Goal: Transaction & Acquisition: Purchase product/service

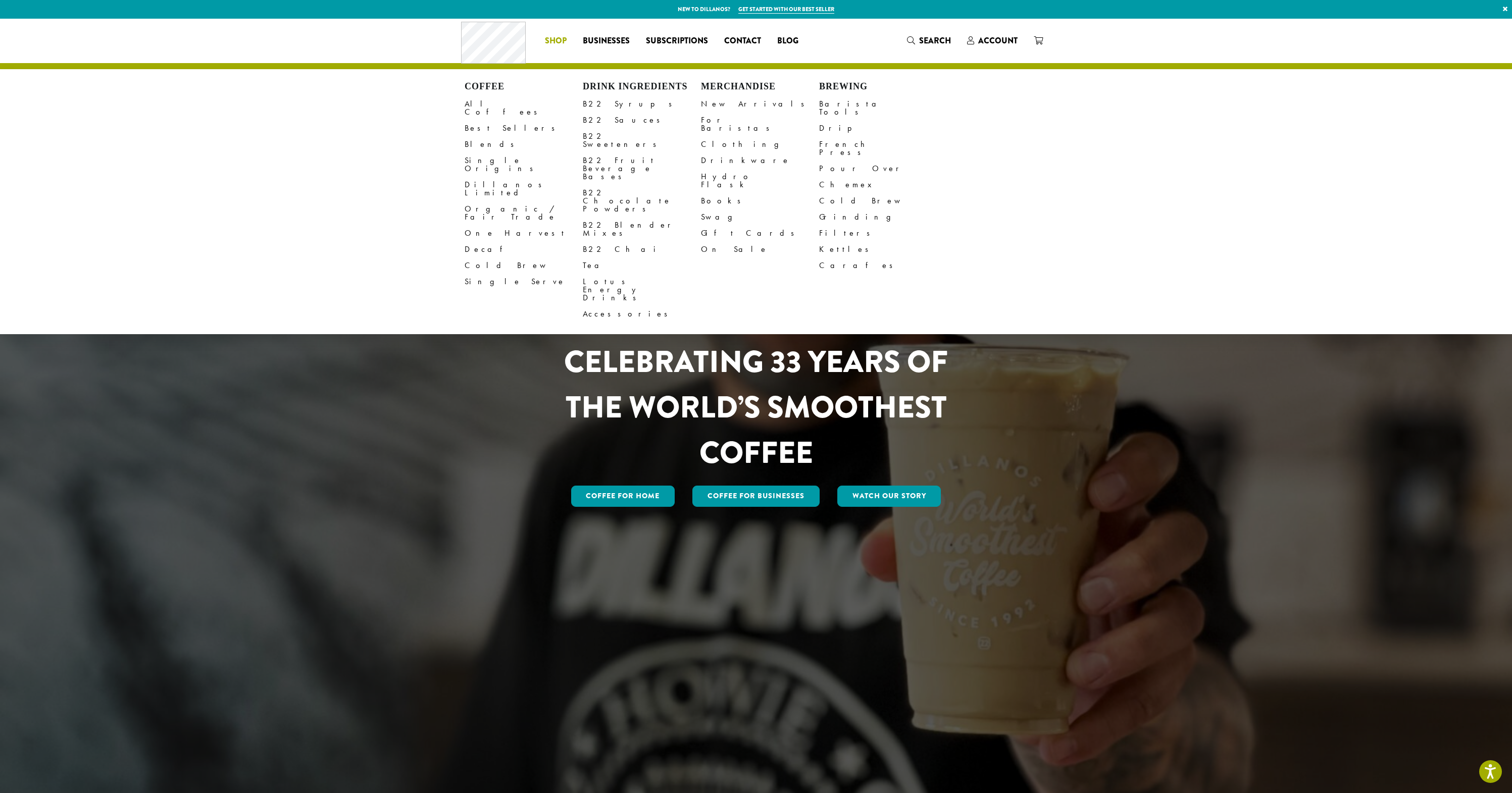
click at [560, 42] on span "Shop" at bounding box center [556, 41] width 22 height 12
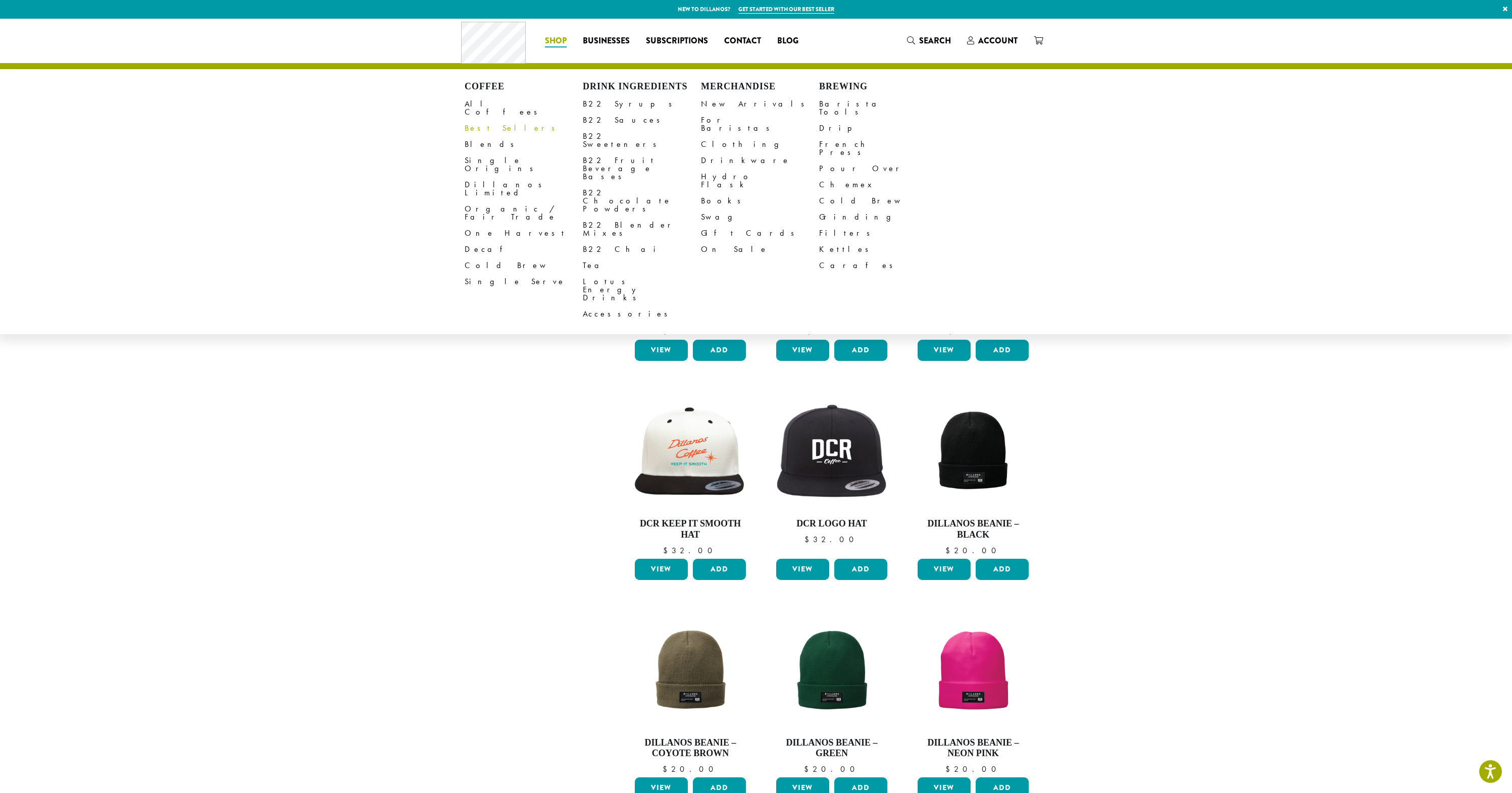
click at [498, 120] on link "Best Sellers" at bounding box center [523, 128] width 118 height 16
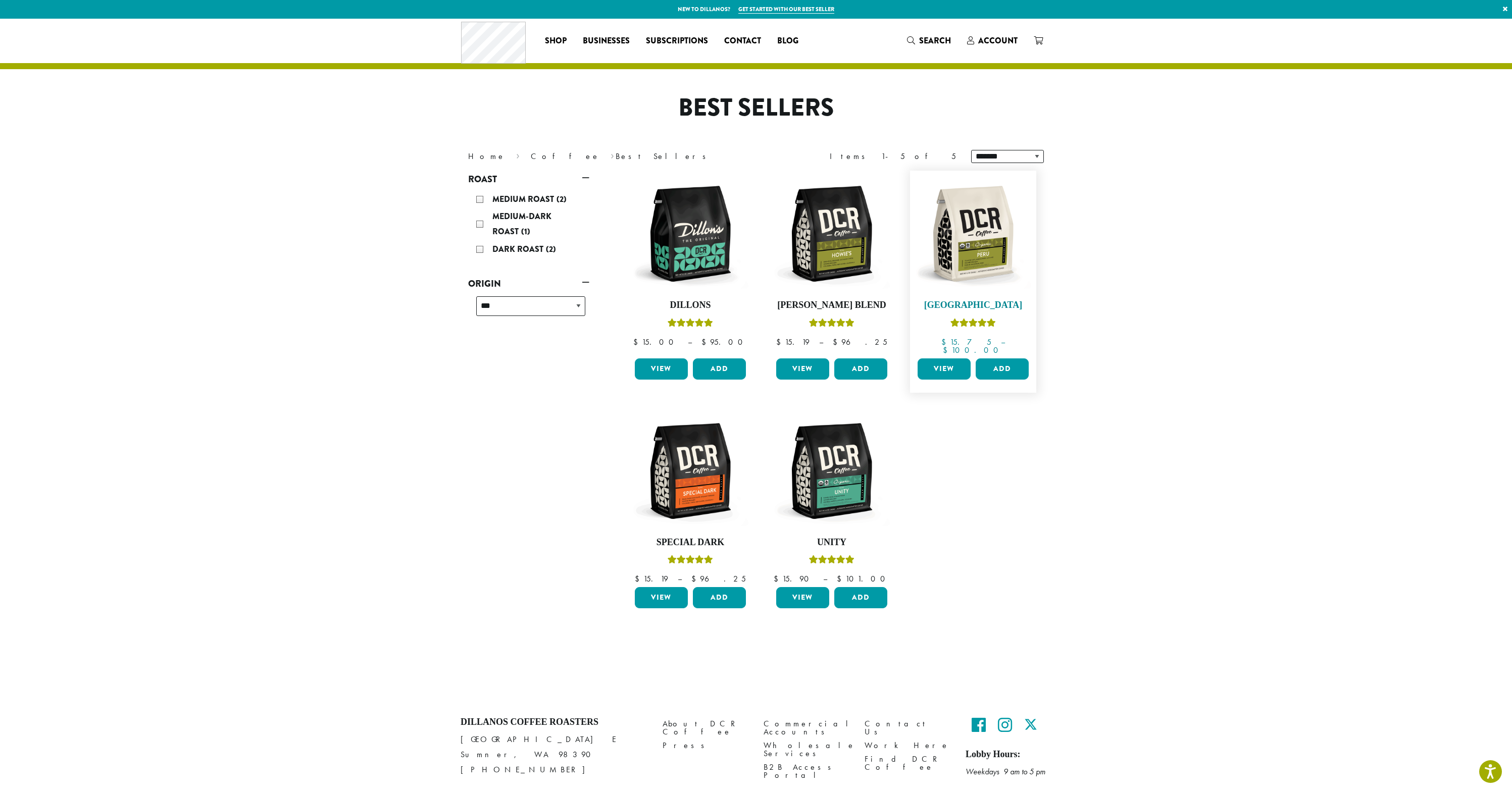
click at [1018, 262] on img at bounding box center [972, 234] width 116 height 116
click at [530, 157] on link "Coffee" at bounding box center [565, 156] width 69 height 11
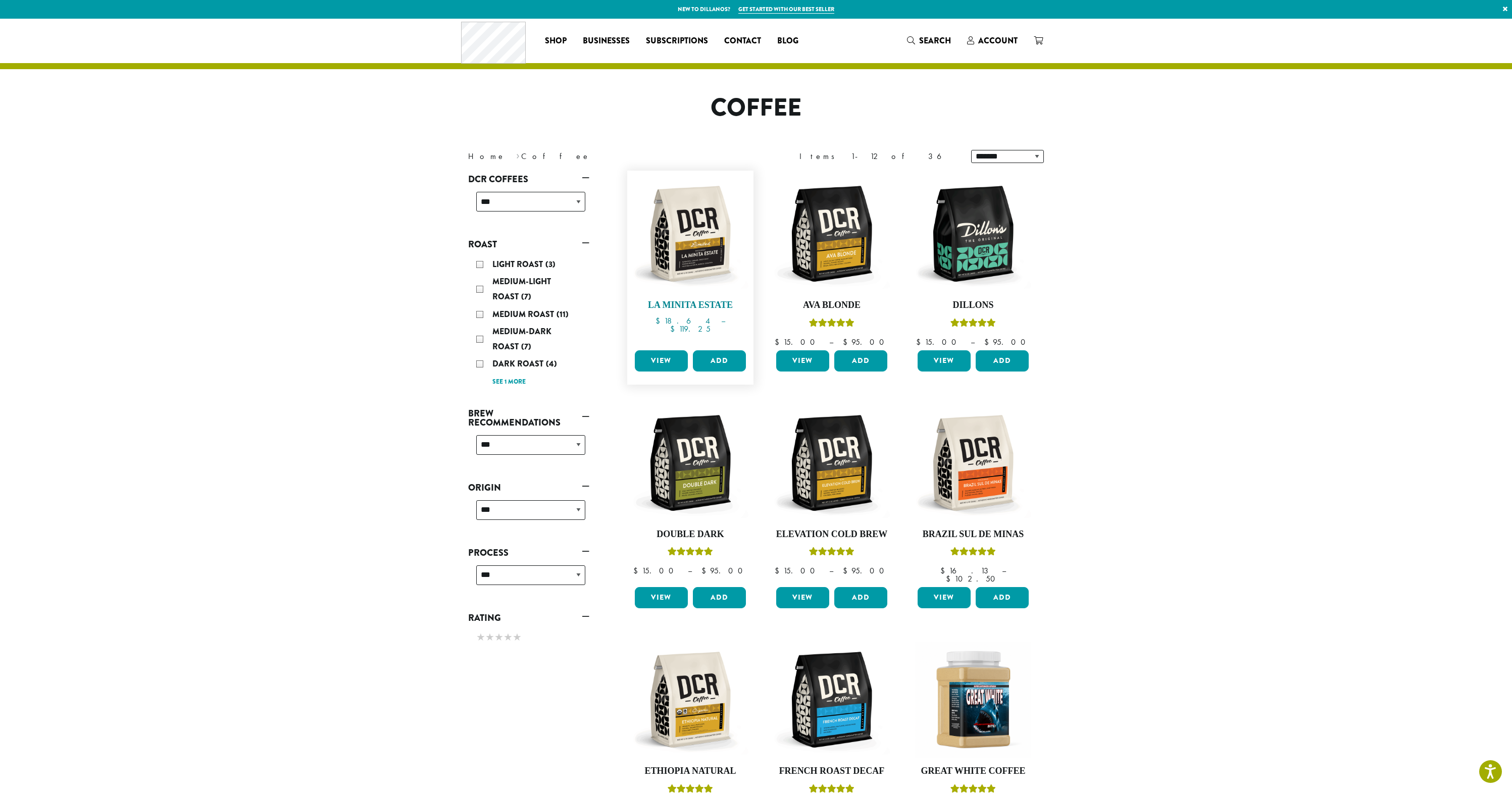
click at [710, 251] on img at bounding box center [690, 234] width 116 height 116
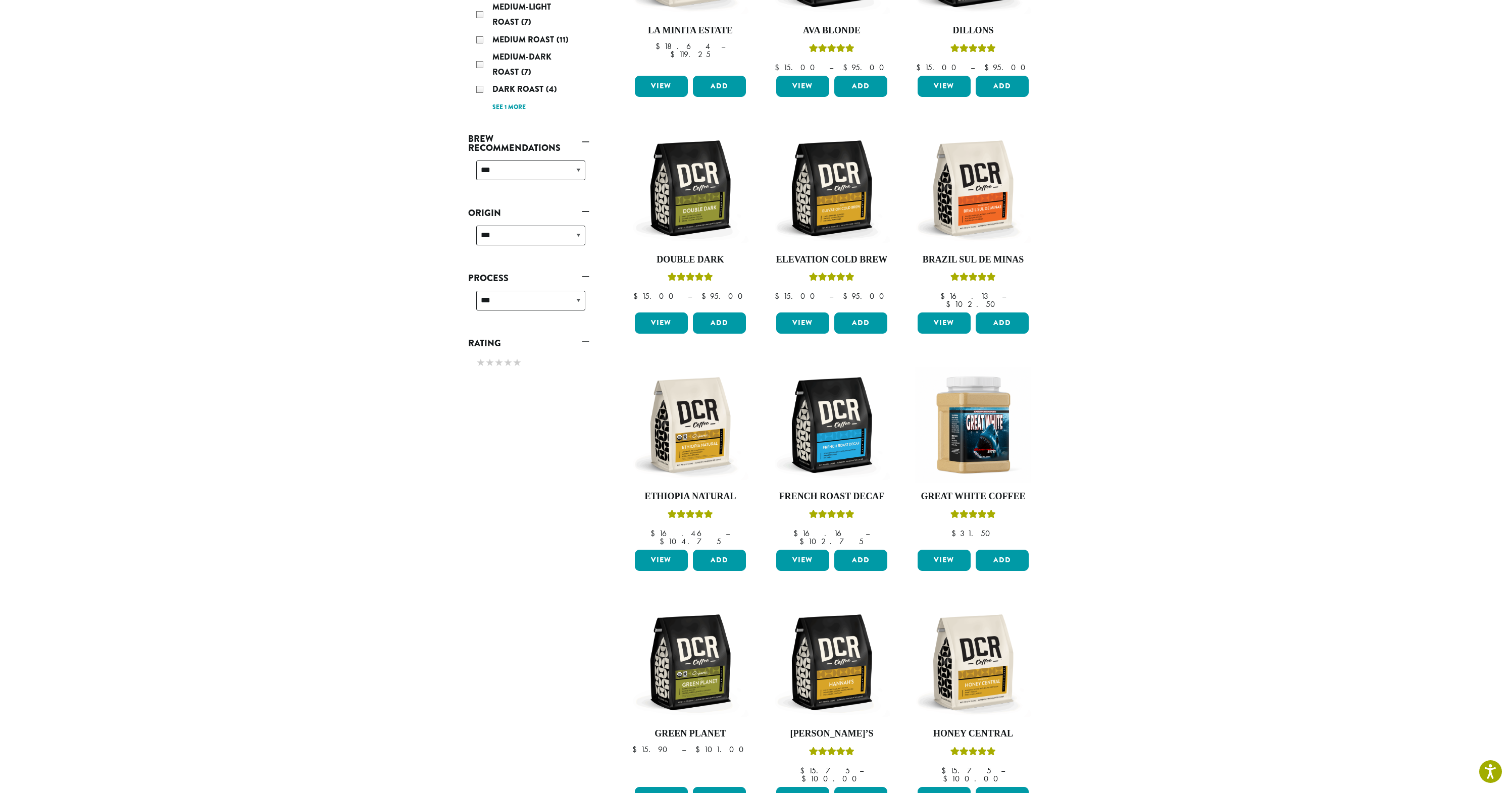
scroll to position [350, 0]
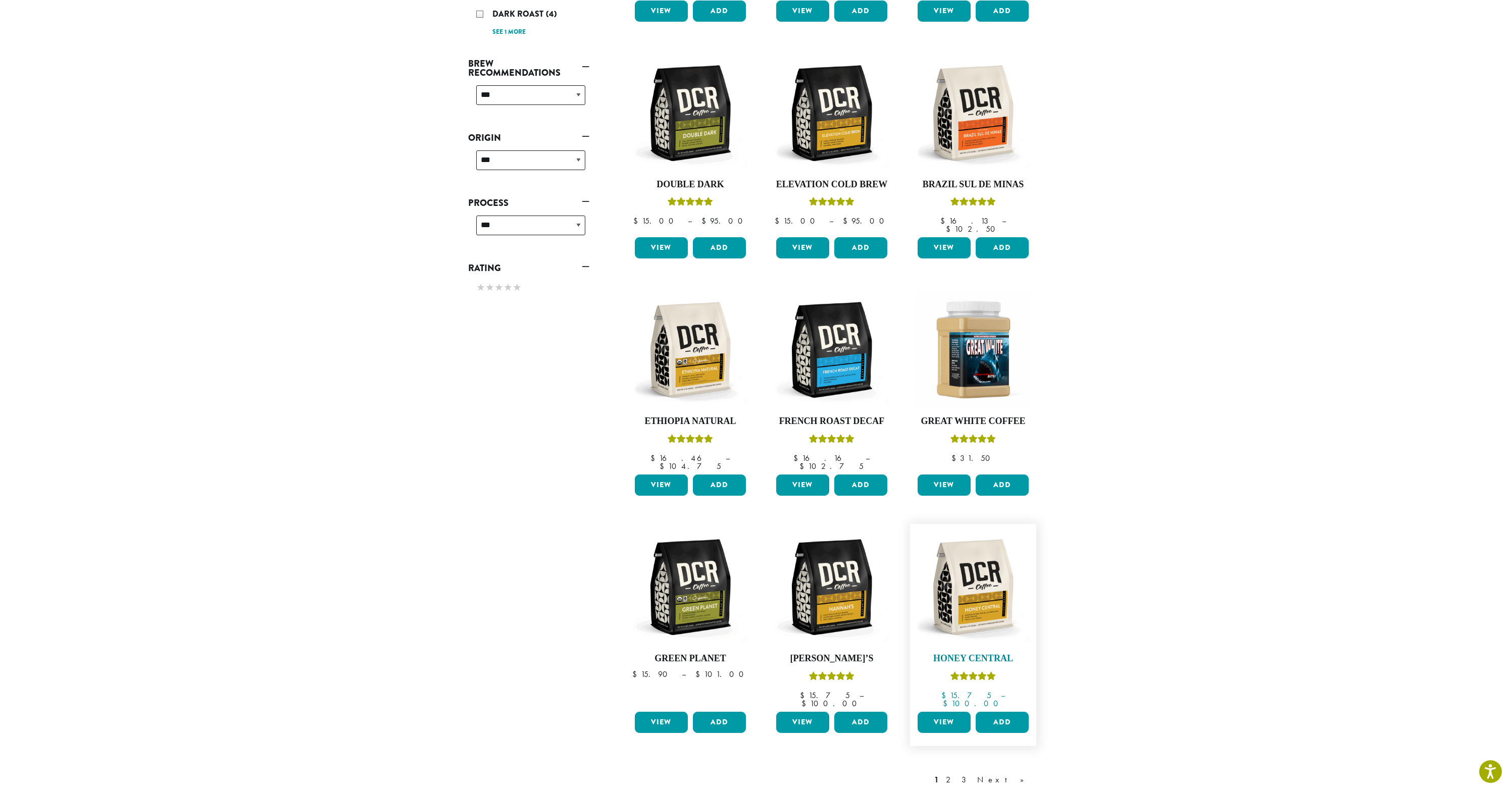
click at [992, 595] on img at bounding box center [972, 587] width 116 height 116
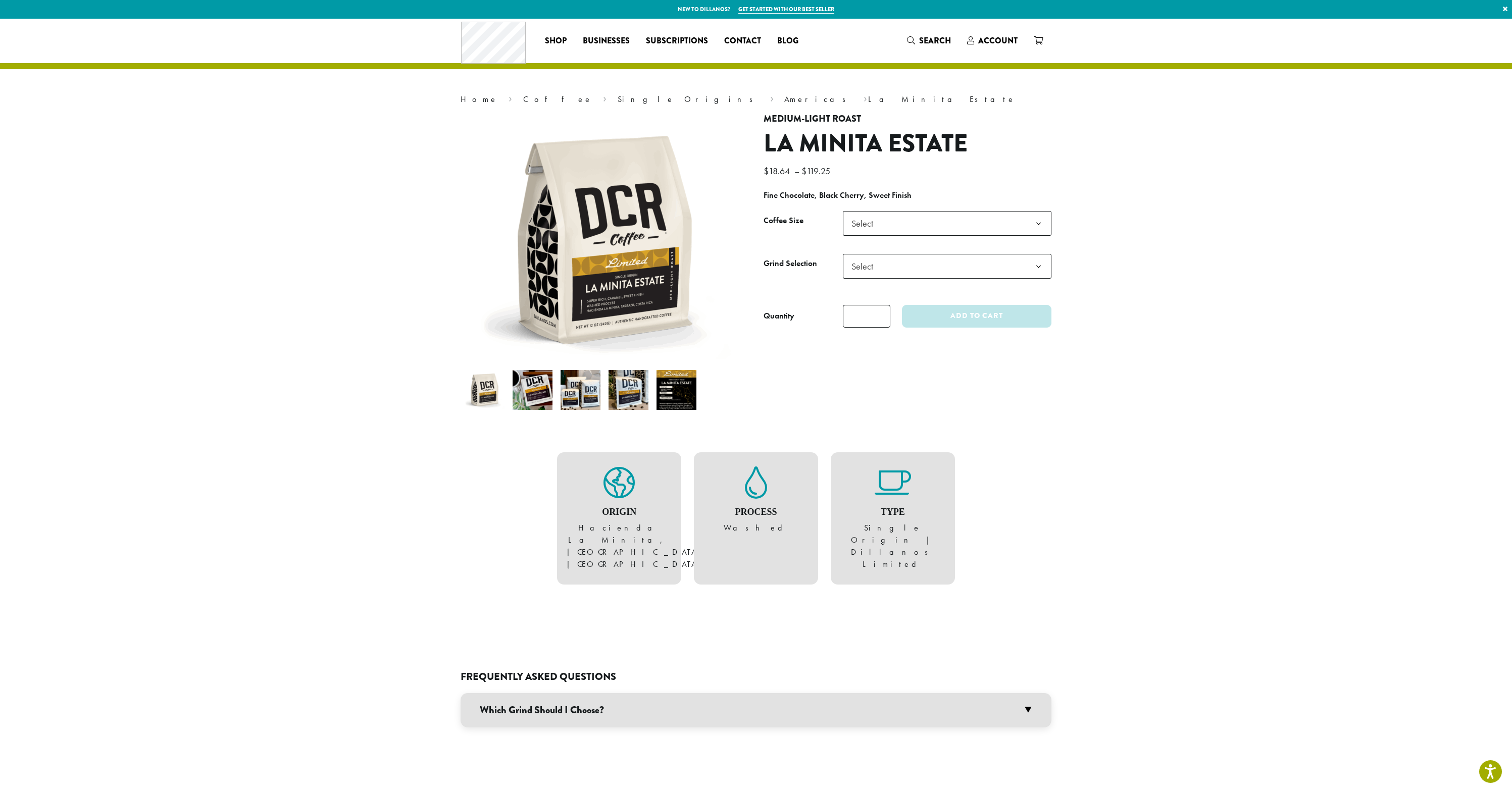
click at [676, 396] on img at bounding box center [676, 390] width 40 height 40
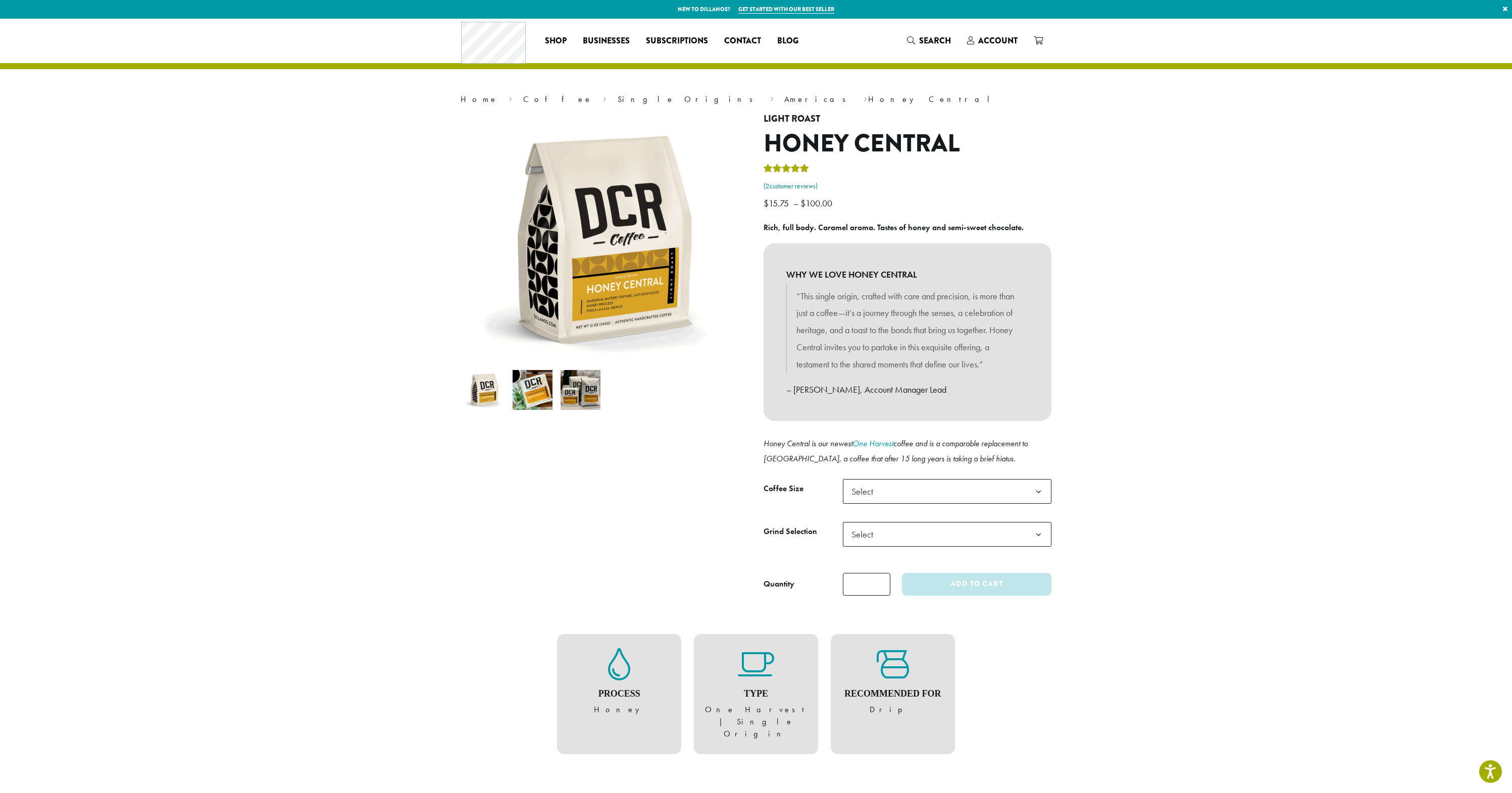
click at [806, 181] on link "( 2 customer reviews)" at bounding box center [907, 186] width 287 height 10
click at [876, 483] on span "Select" at bounding box center [865, 492] width 36 height 20
click at [940, 535] on span "Select" at bounding box center [947, 534] width 208 height 25
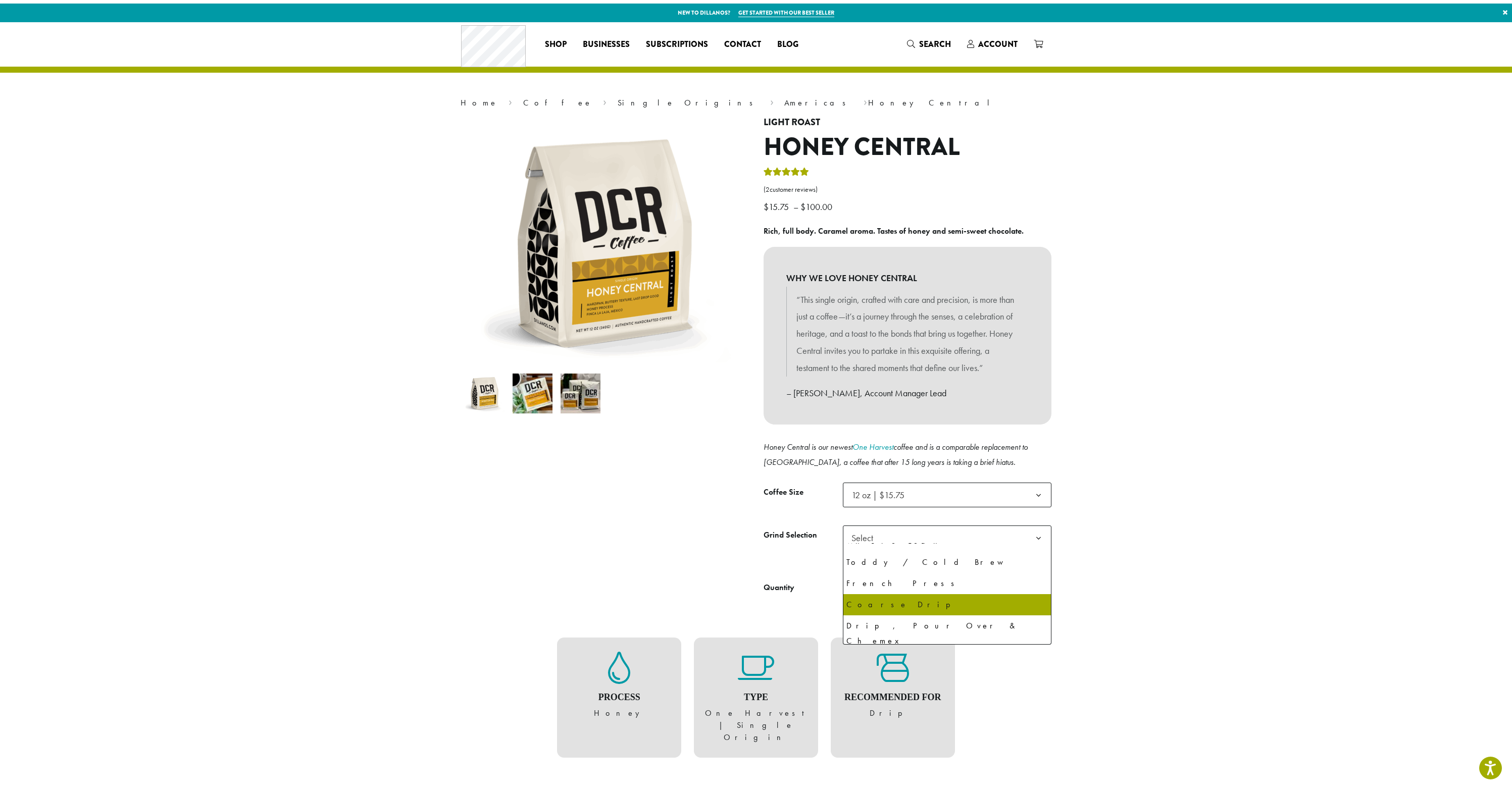
scroll to position [36, 0]
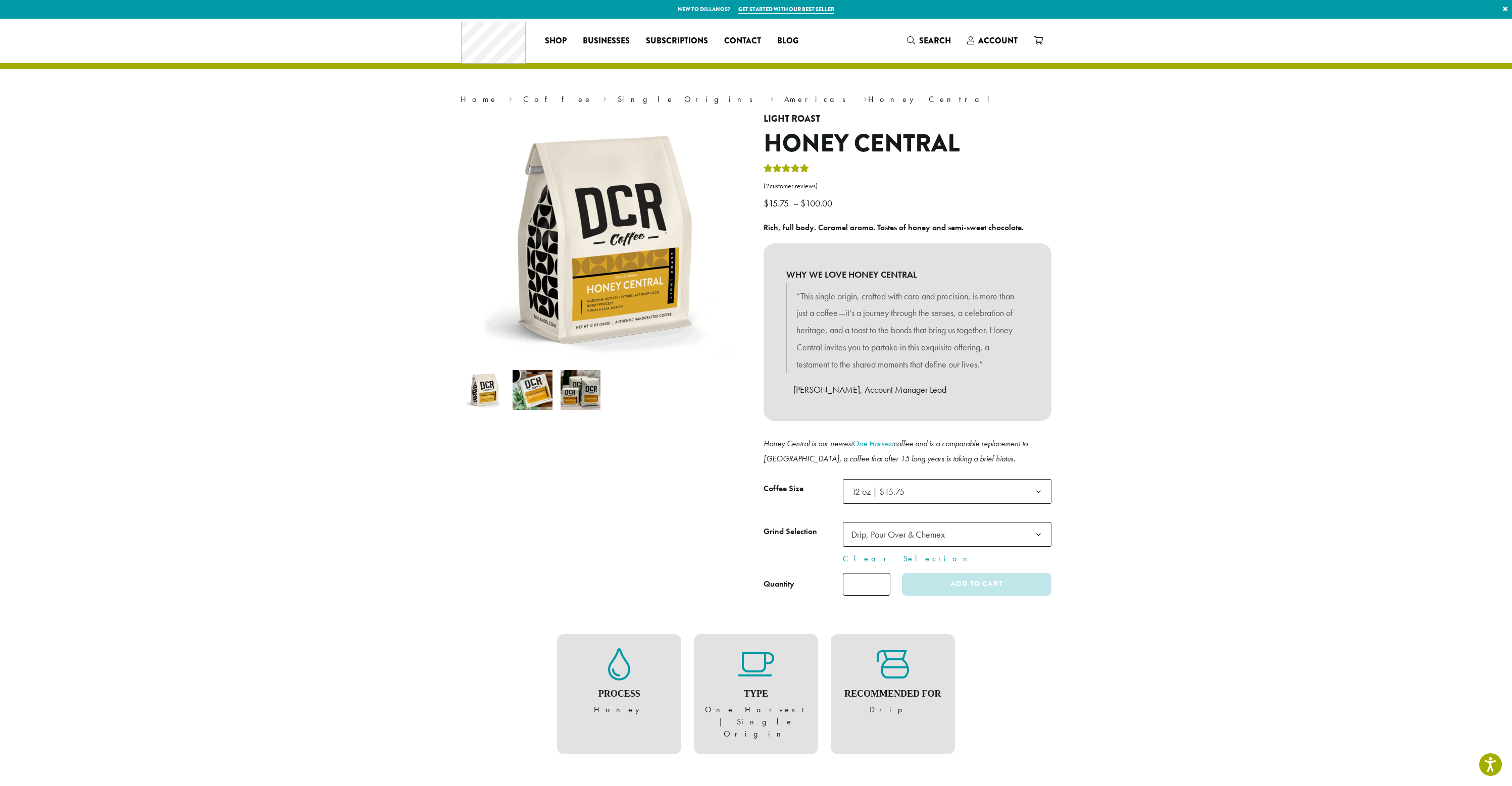
select select "*********"
select select "**********"
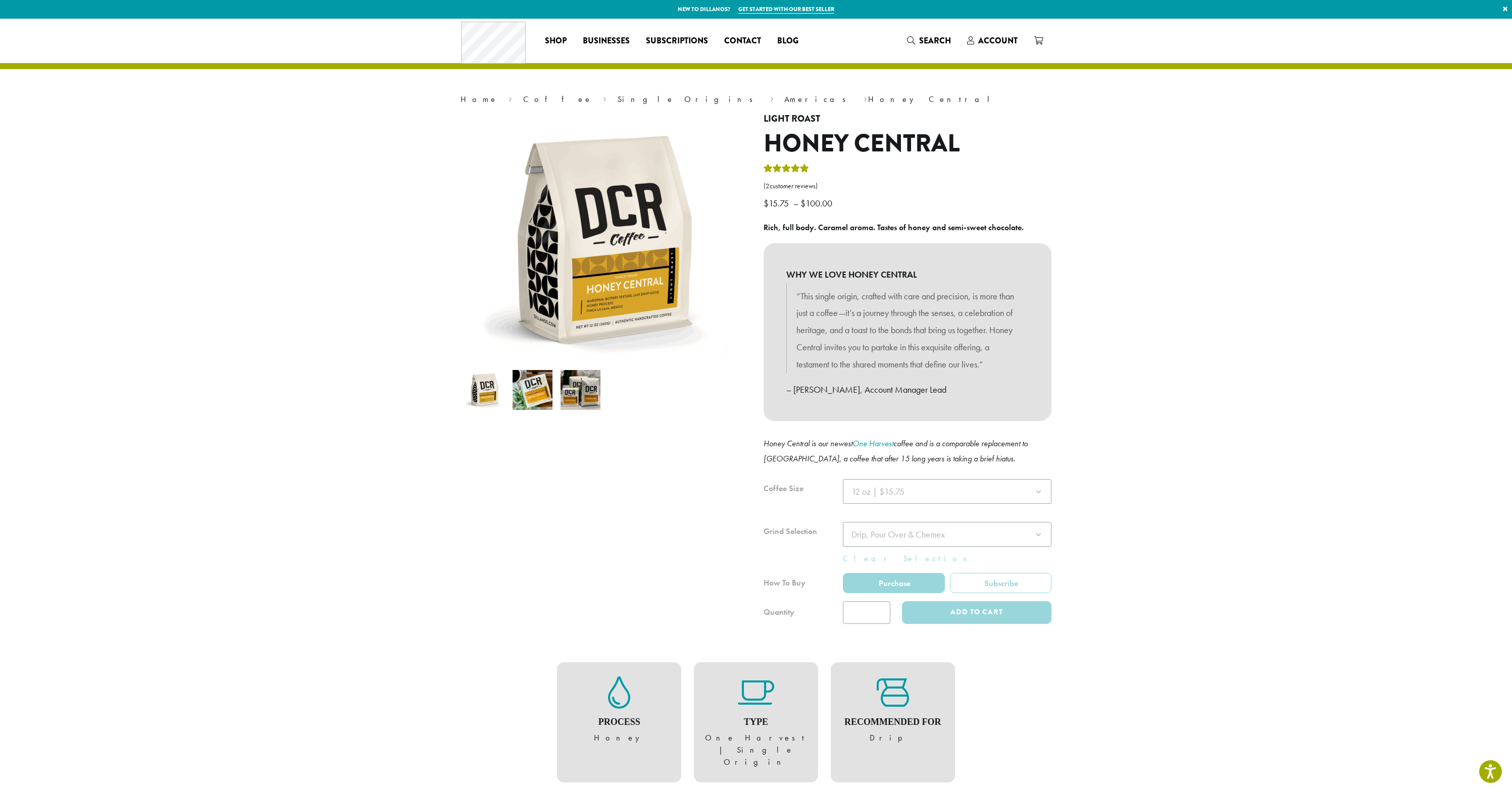
click at [1121, 564] on section "Home › Coffee › Single Origins › Americas › Honey Central Light Roast Honey Cen…" at bounding box center [756, 701] width 1512 height 1365
click at [954, 616] on button "Add to cart" at bounding box center [976, 612] width 149 height 23
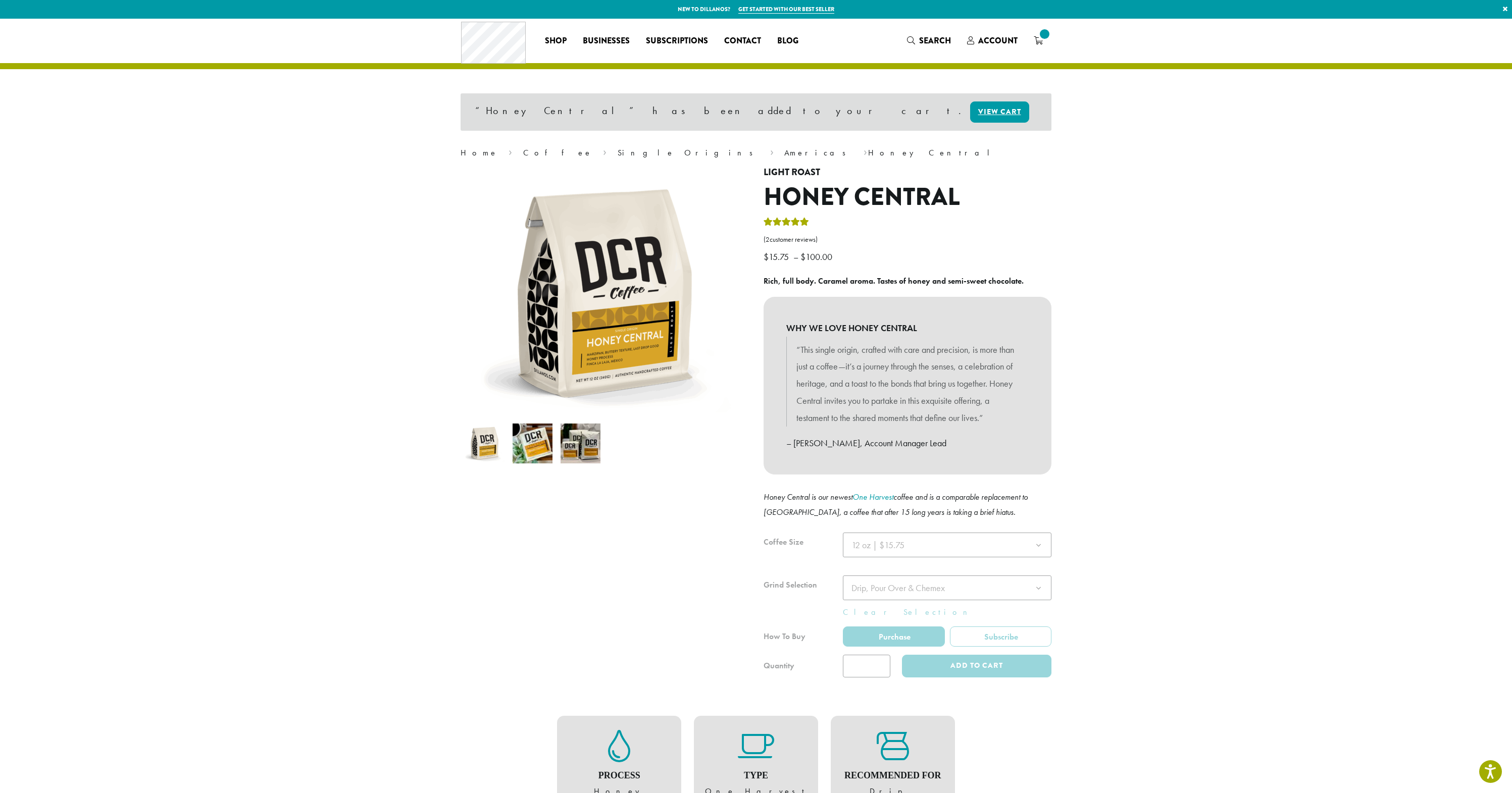
click at [523, 151] on link "Coffee" at bounding box center [558, 153] width 69 height 11
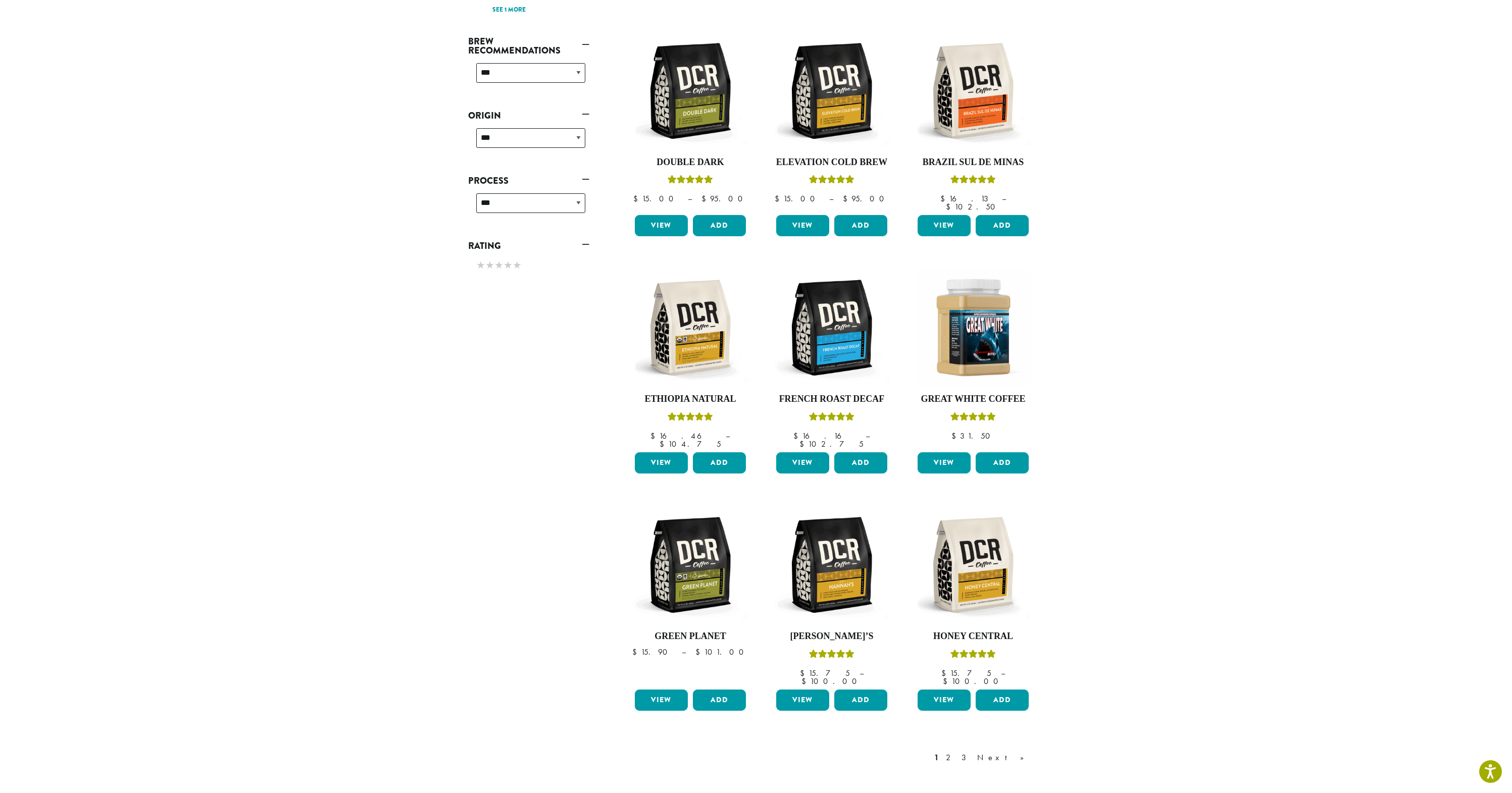
scroll to position [456, 0]
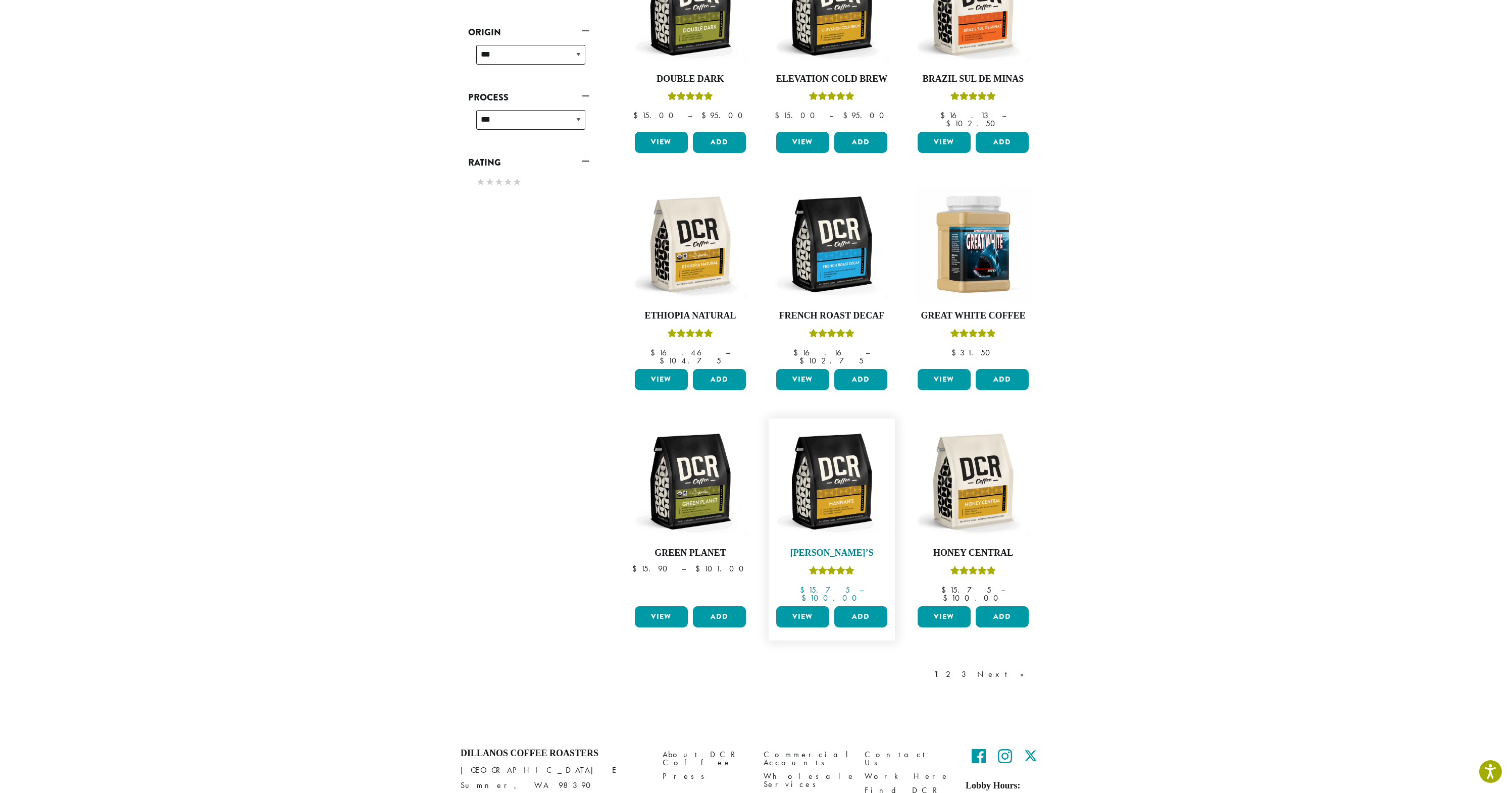
click at [860, 480] on img at bounding box center [832, 481] width 116 height 116
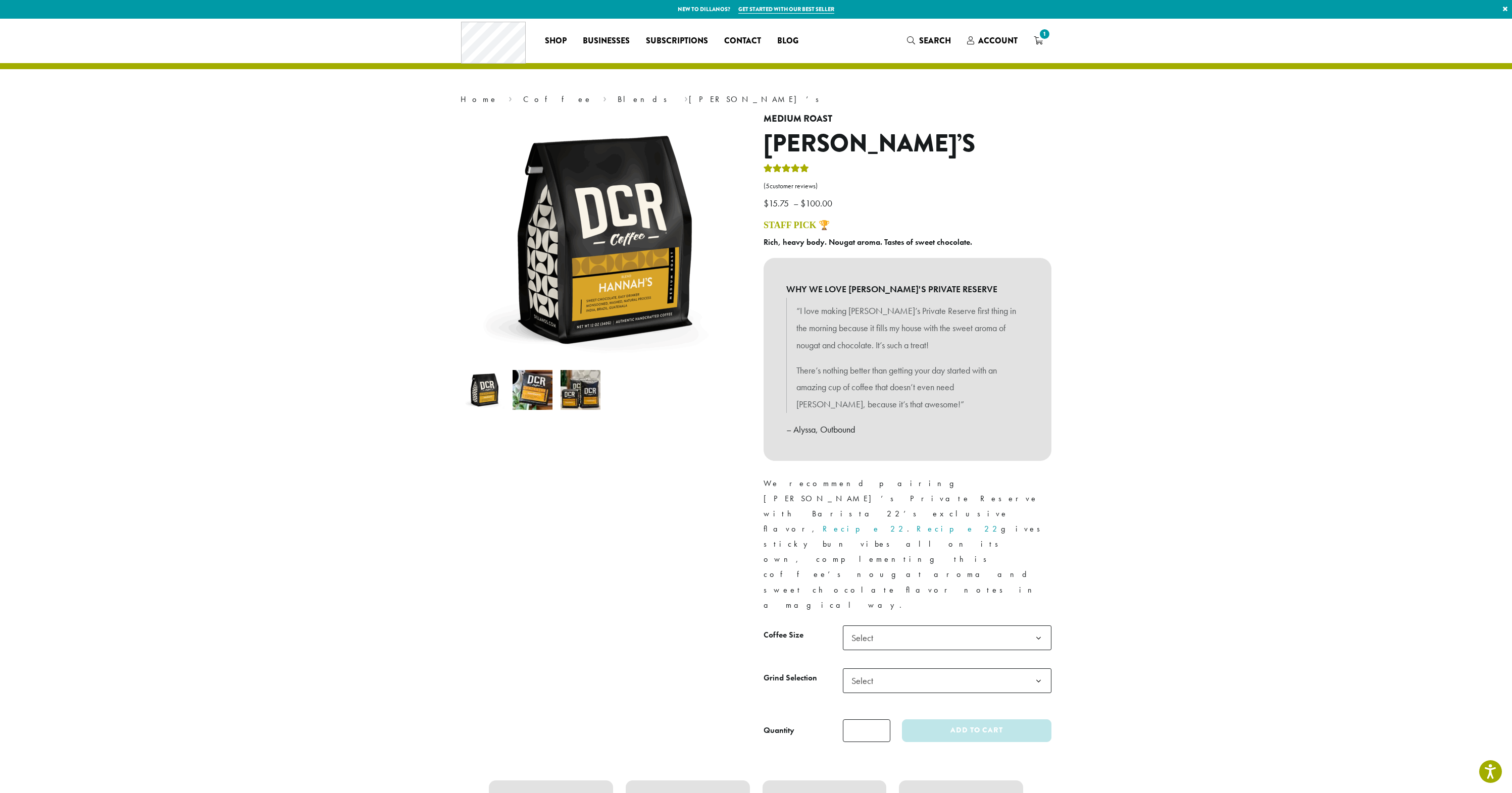
click at [581, 399] on img at bounding box center [580, 390] width 40 height 40
